Goal: Communication & Community: Answer question/provide support

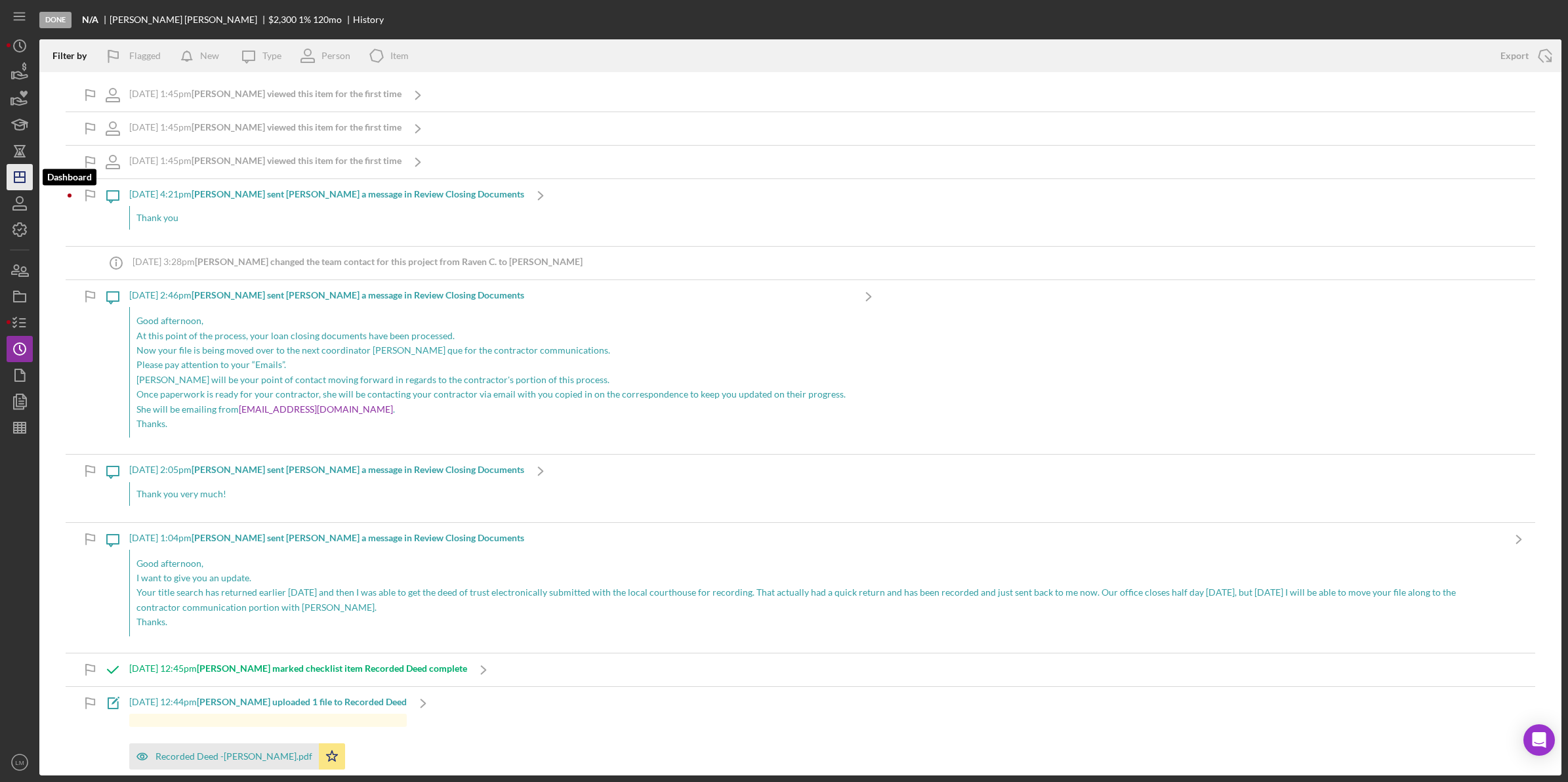
click at [15, 175] on polygon "button" at bounding box center [19, 177] width 10 height 10
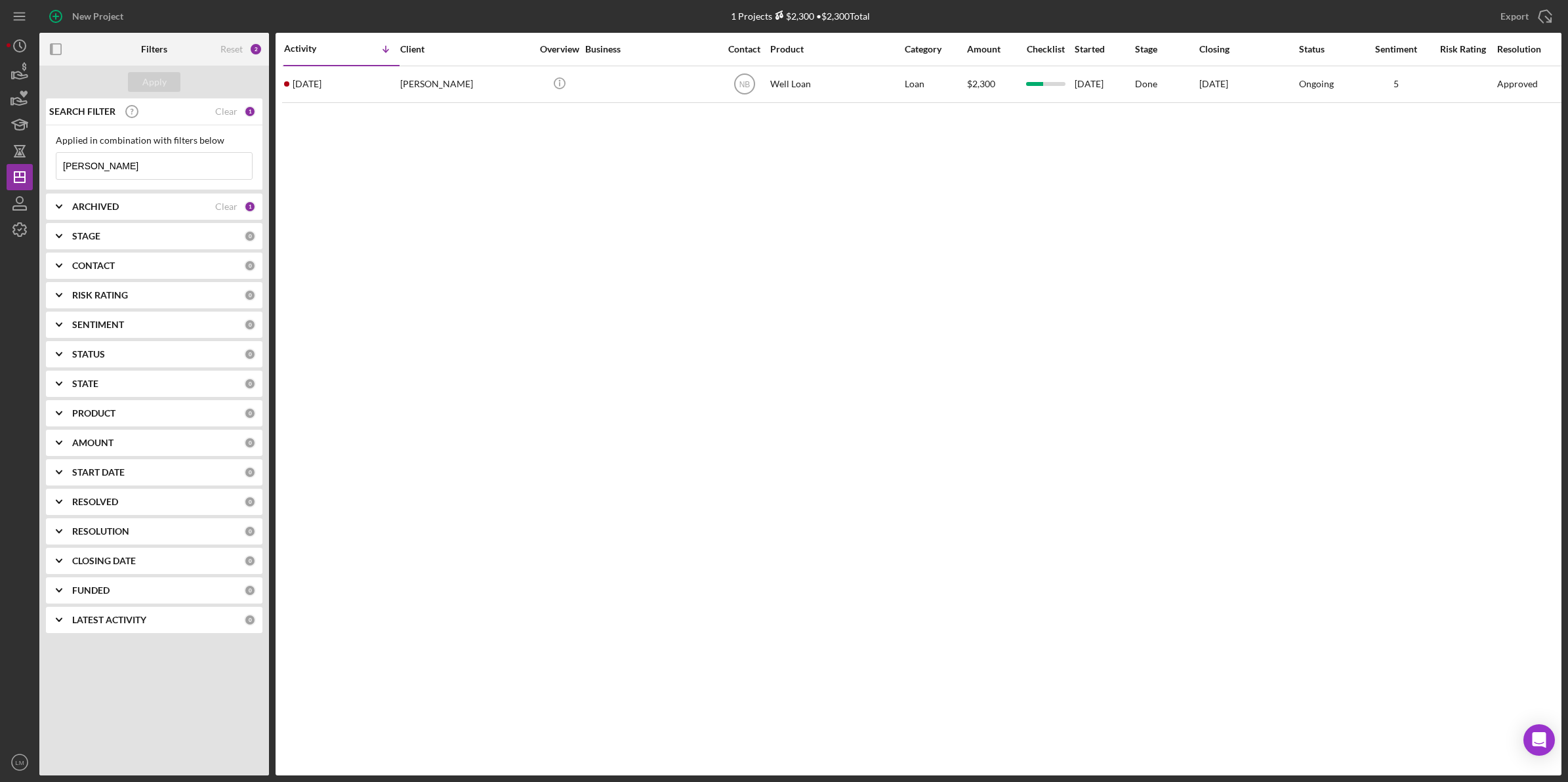
click at [212, 171] on input "[PERSON_NAME]" at bounding box center [154, 166] width 196 height 27
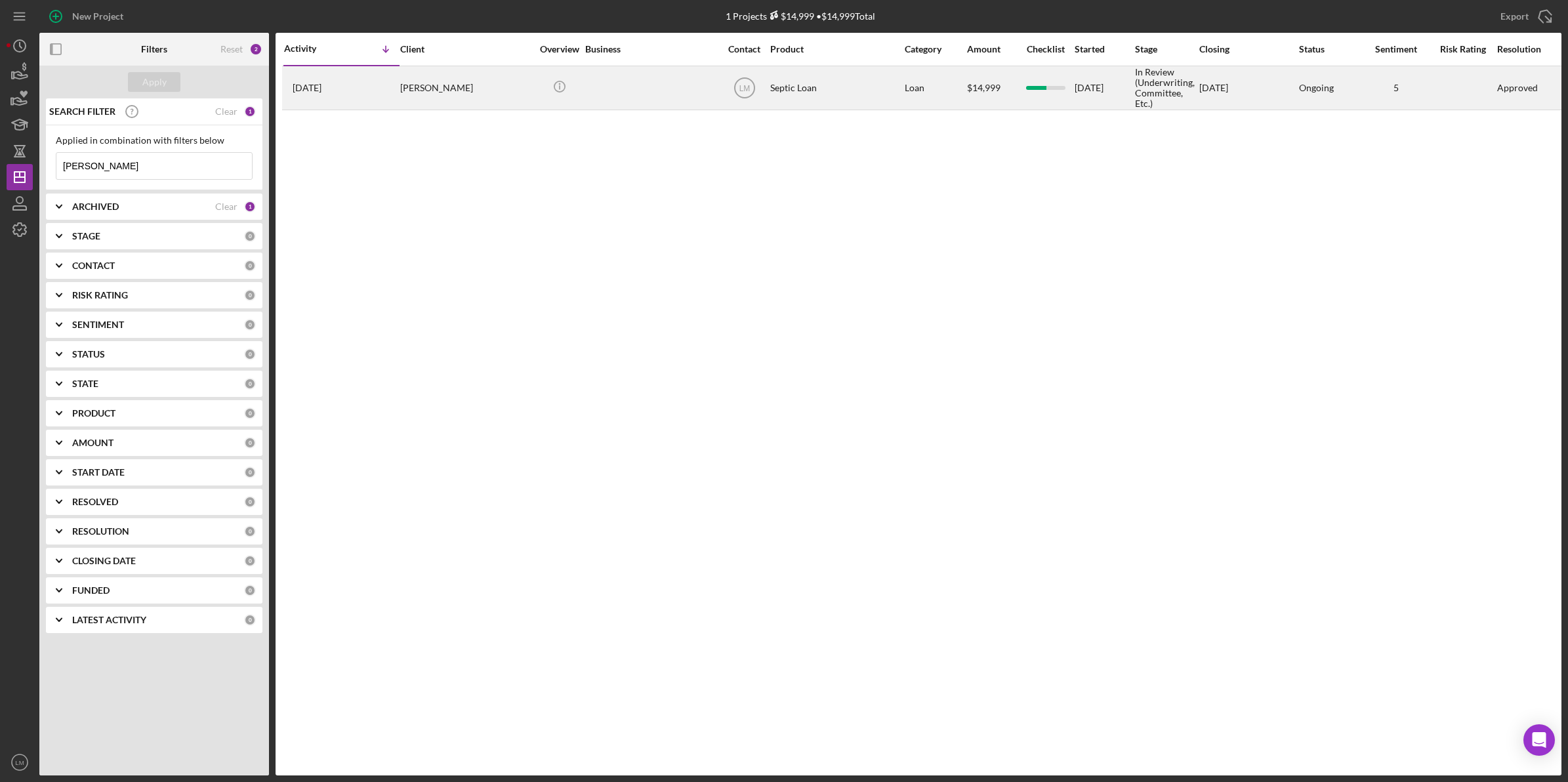
type input "[PERSON_NAME]"
click at [461, 97] on div "[PERSON_NAME]" at bounding box center [466, 88] width 132 height 42
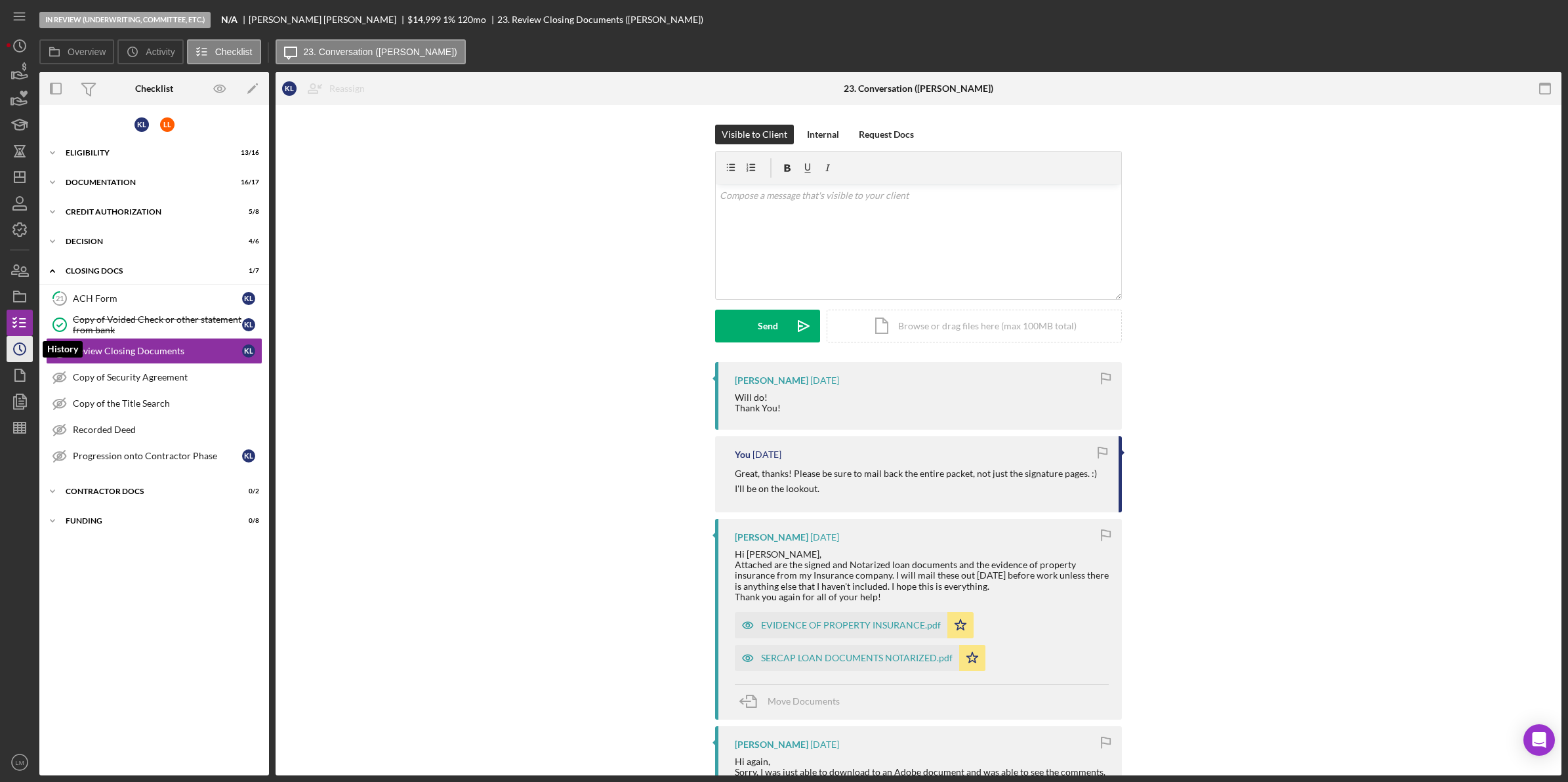
click at [17, 347] on icon "Icon/History" at bounding box center [20, 350] width 33 height 33
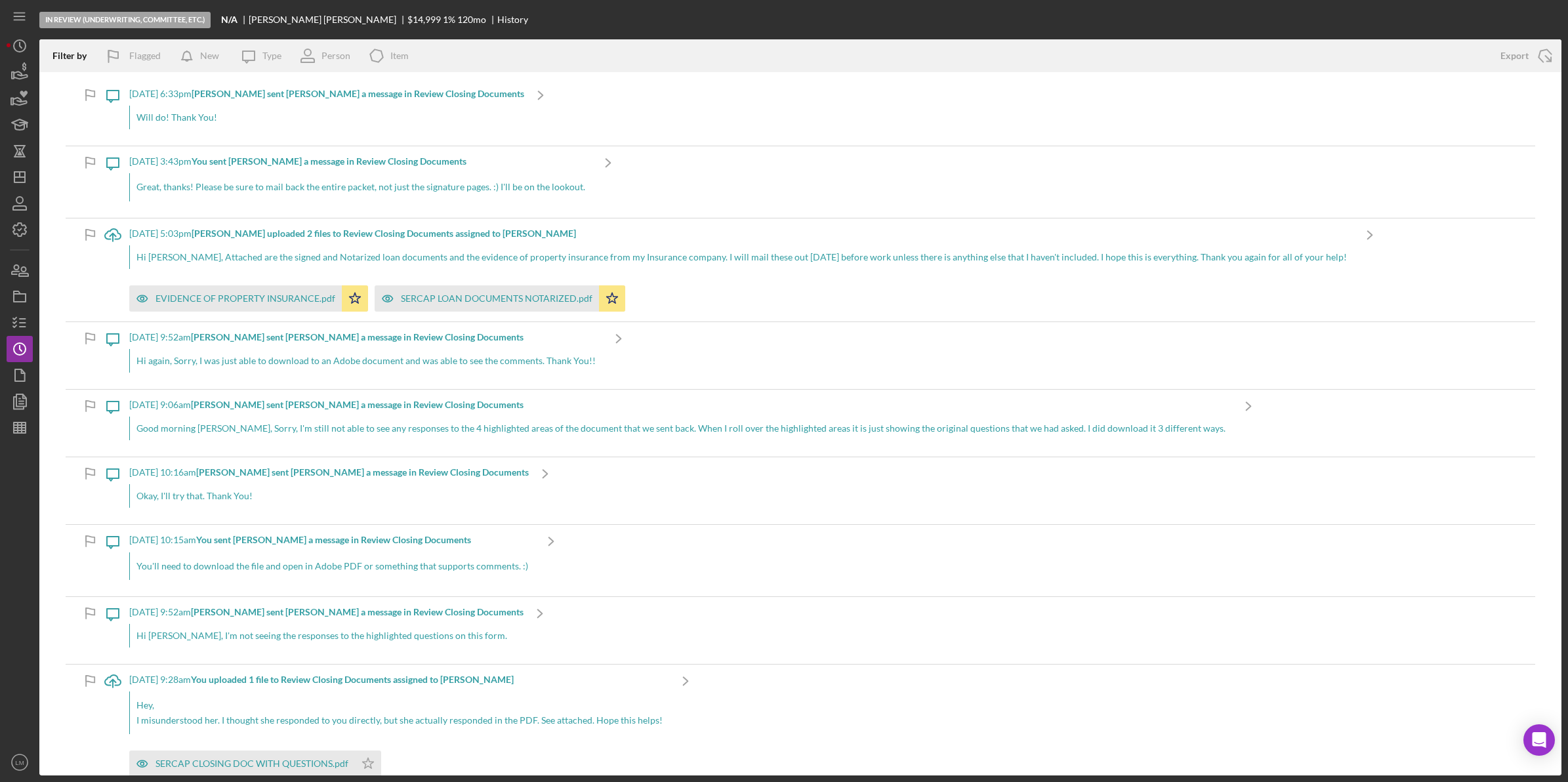
click at [373, 117] on div "Will do! Thank You!" at bounding box center [326, 118] width 395 height 24
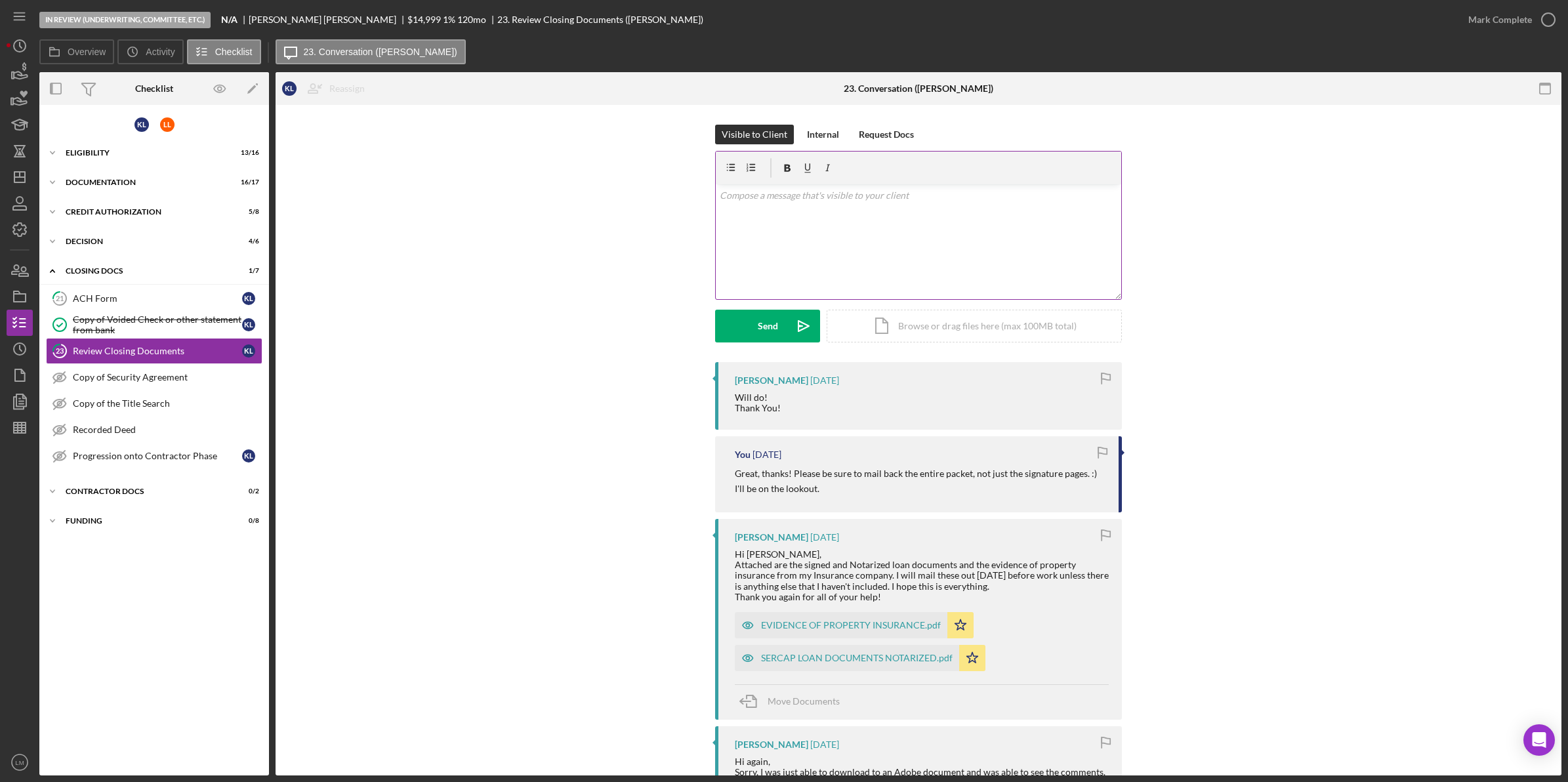
click at [798, 222] on div "v Color teal Color pink Remove color Add row above Add row below Add column bef…" at bounding box center [918, 241] width 406 height 115
click at [843, 220] on p "Hey! I've received your documents, thanks! I'm sorry I didn't notice or mention…" at bounding box center [918, 211] width 398 height 44
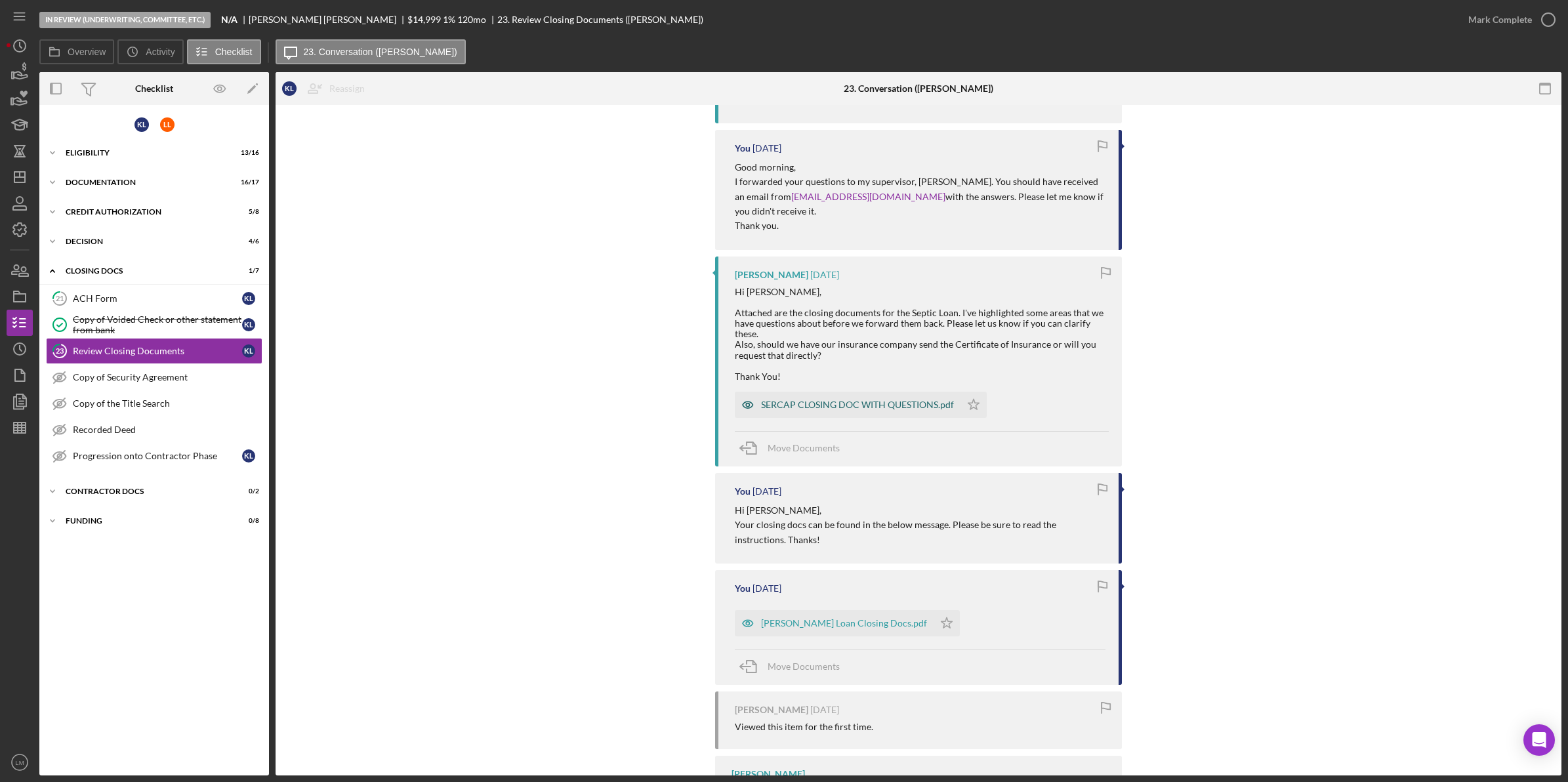
scroll to position [1477, 0]
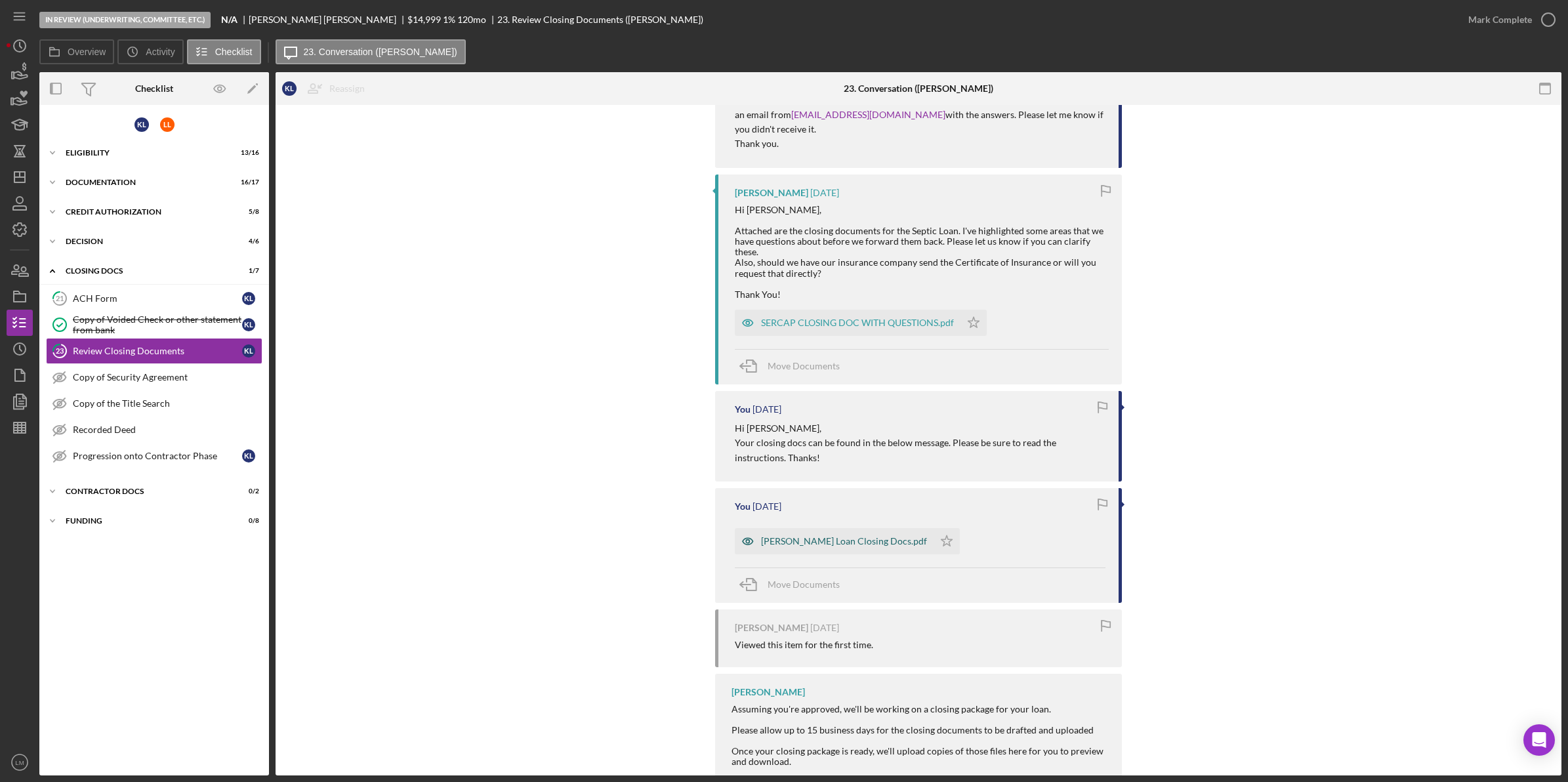
click at [824, 536] on div "[PERSON_NAME] Loan Closing Docs.pdf" at bounding box center [844, 541] width 166 height 10
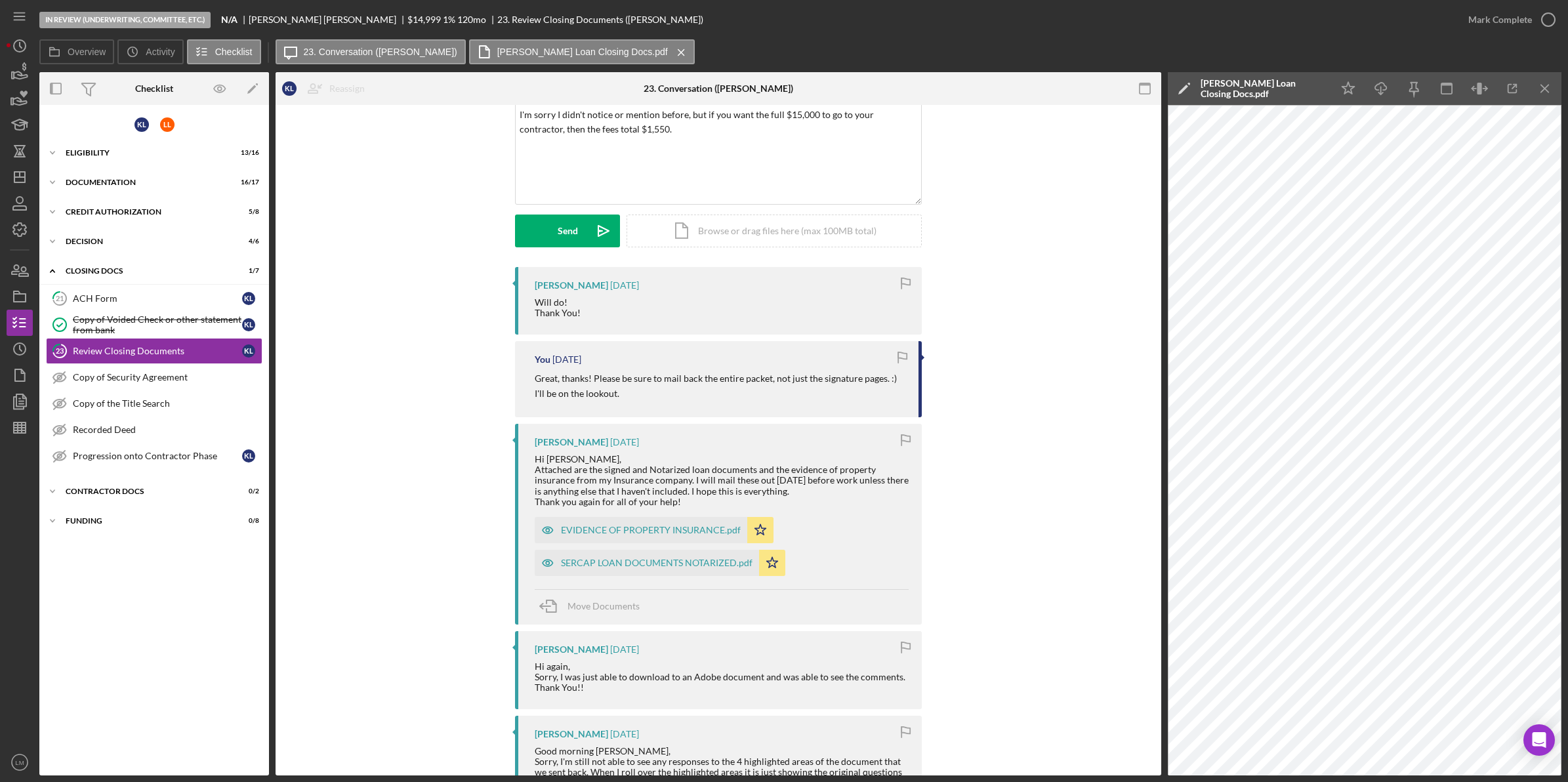
scroll to position [0, 0]
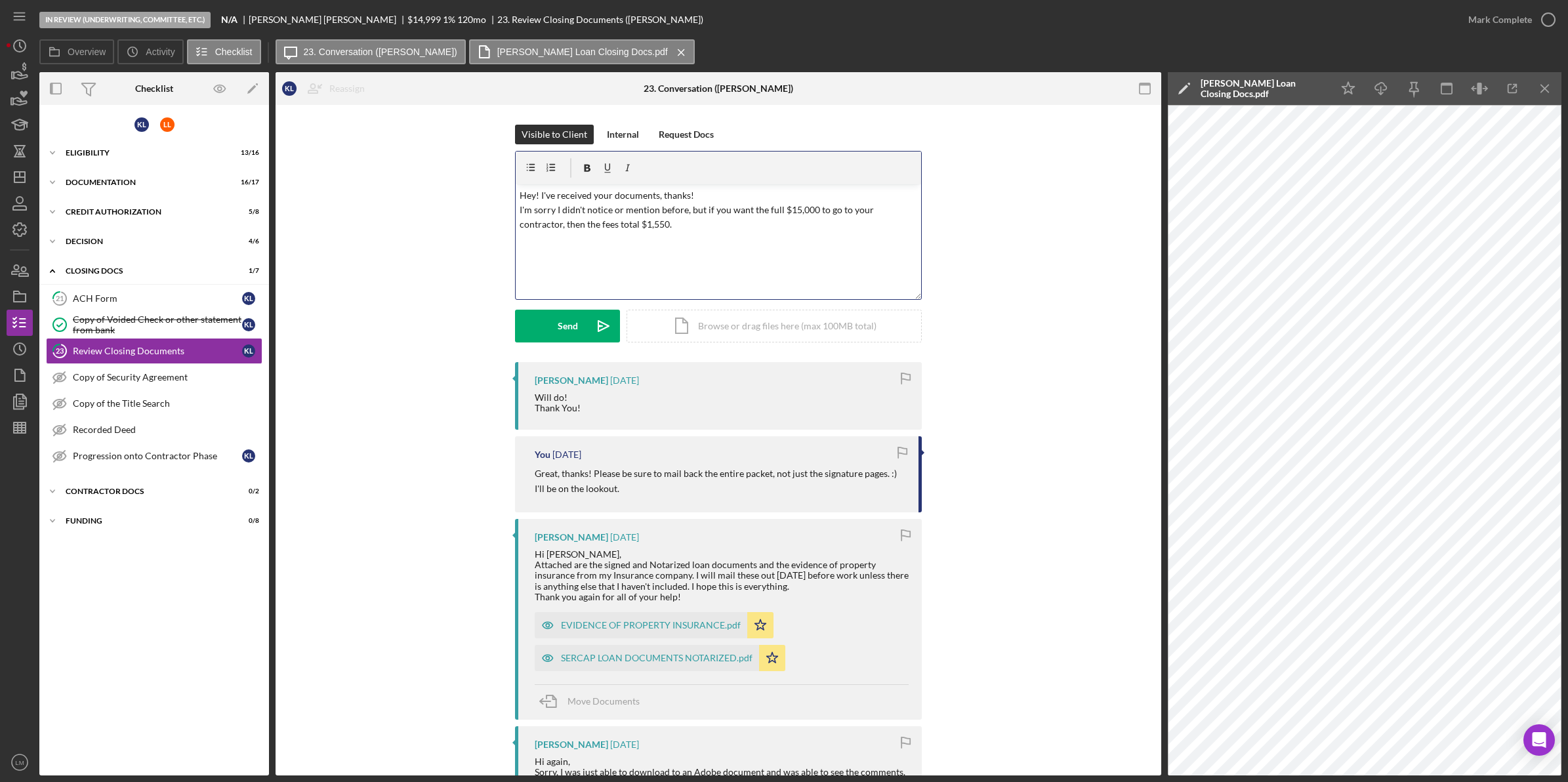
click at [755, 253] on div "v Color teal Color pink Remove color Add row above Add row below Add column bef…" at bounding box center [719, 241] width 406 height 115
click at [575, 327] on div "Send" at bounding box center [568, 327] width 20 height 33
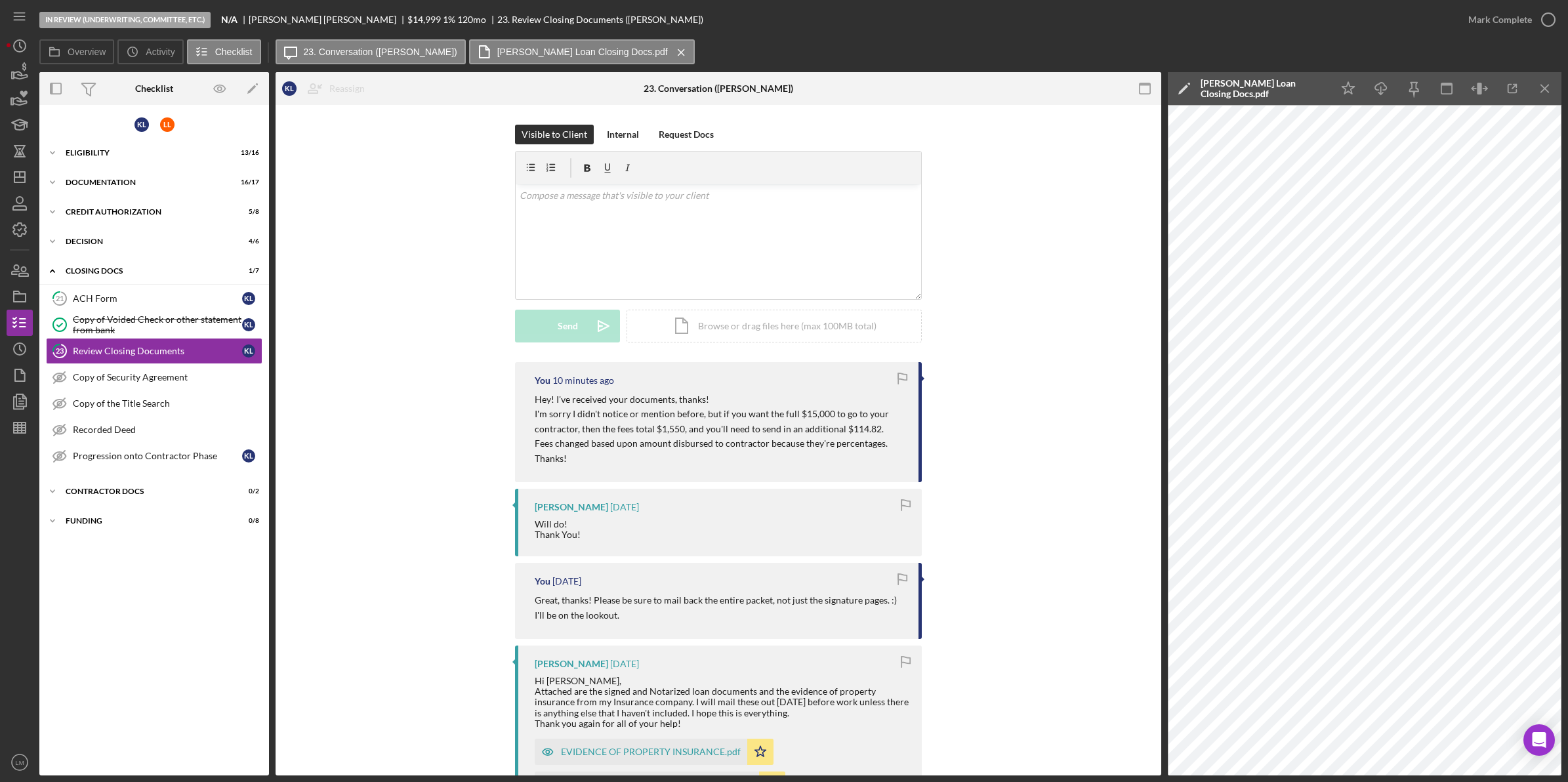
drag, startPoint x: 1108, startPoint y: 46, endPoint x: 917, endPoint y: 86, distance: 195.1
click at [1108, 46] on div "Overview Icon/History Activity Checklist Icon/Message 23. Conversation ([PERSON…" at bounding box center [801, 52] width 1522 height 27
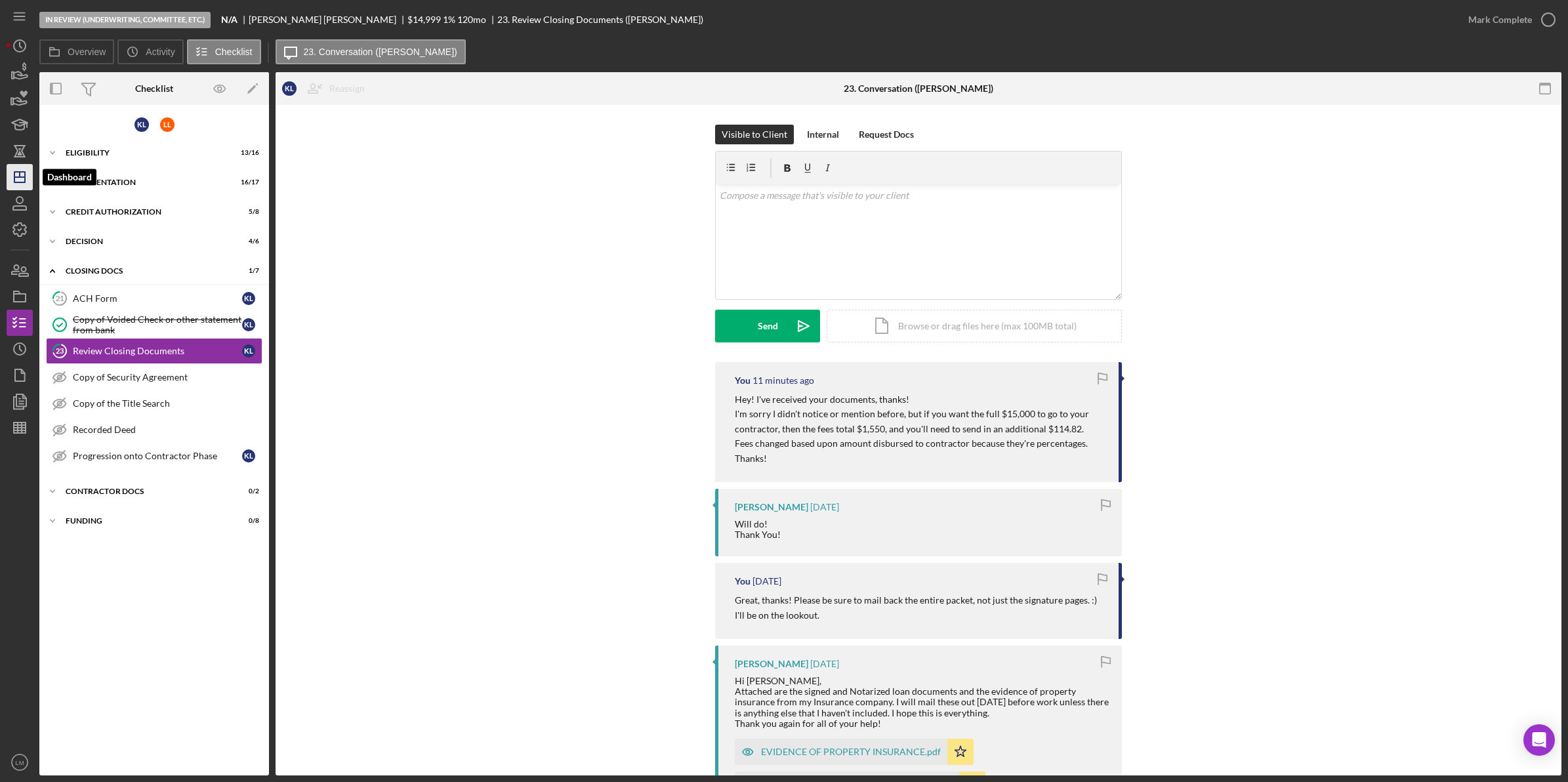
click at [20, 178] on icon "Icon/Dashboard" at bounding box center [20, 178] width 33 height 33
